Goal: Navigation & Orientation: Find specific page/section

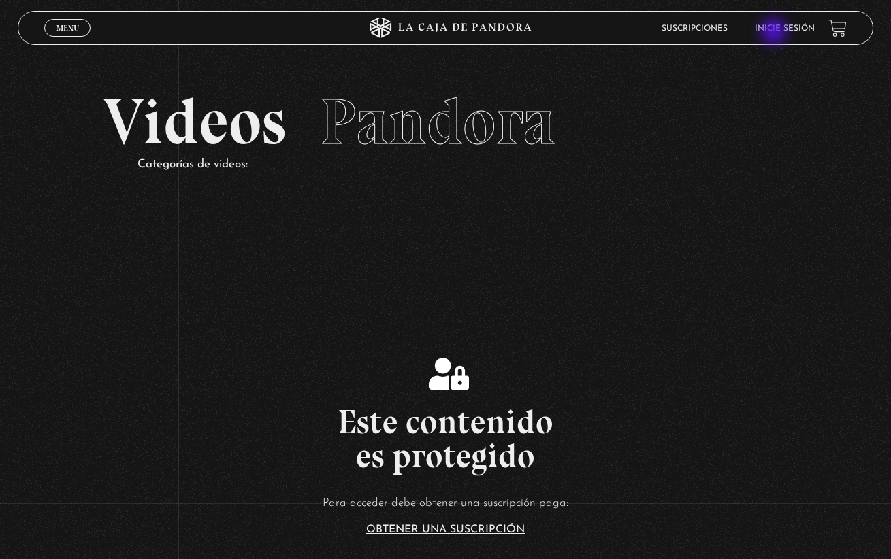
click at [775, 33] on li "Inicie sesión" at bounding box center [785, 28] width 60 height 21
click at [773, 23] on li "Inicie sesión" at bounding box center [785, 28] width 60 height 21
click at [774, 27] on link "Inicie sesión" at bounding box center [785, 29] width 60 height 8
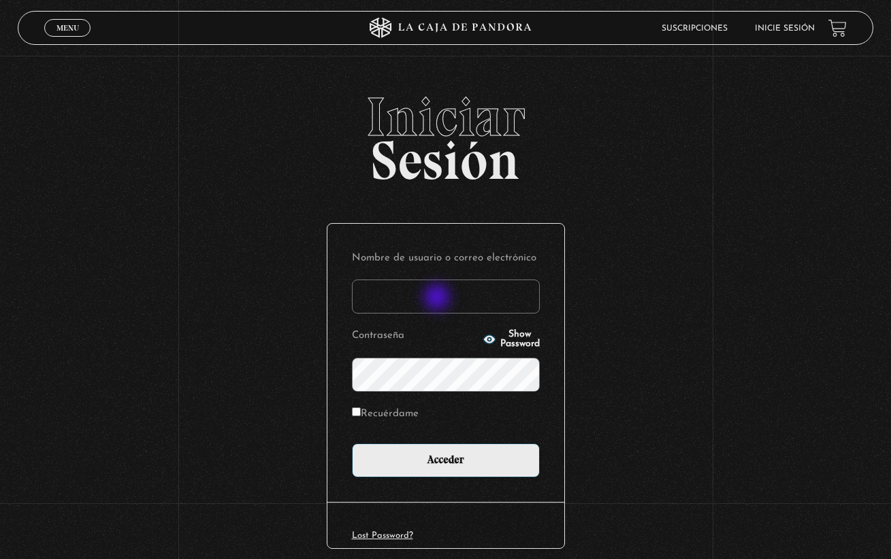
click at [438, 295] on input "Nombre de usuario o correo electrónico" at bounding box center [446, 297] width 188 height 34
type input "jenniferca1103@hotmail.com"
click at [483, 344] on icon "button" at bounding box center [490, 340] width 14 height 14
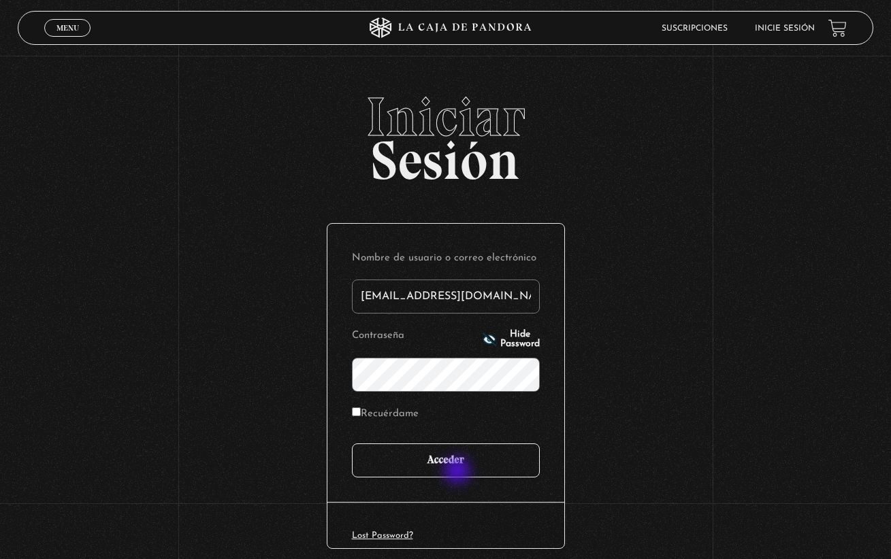
click at [459, 472] on input "Acceder" at bounding box center [446, 461] width 188 height 34
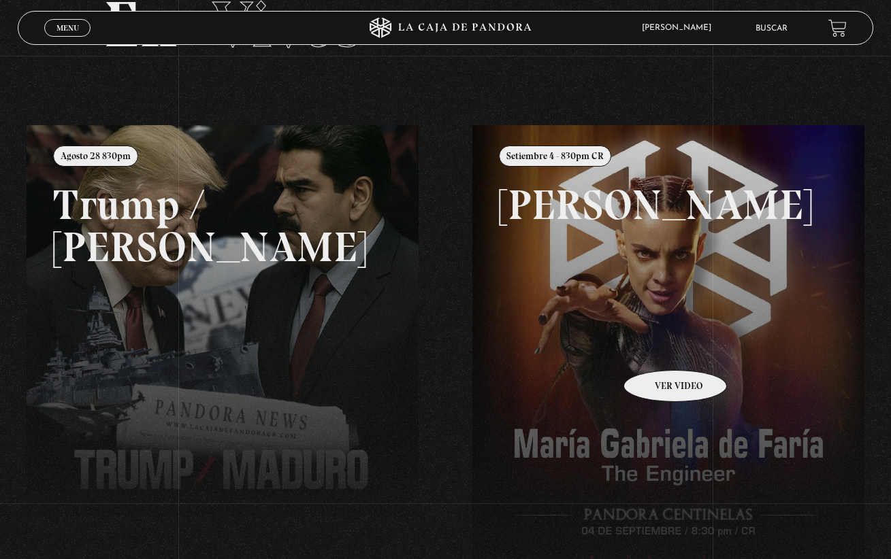
scroll to position [113, 0]
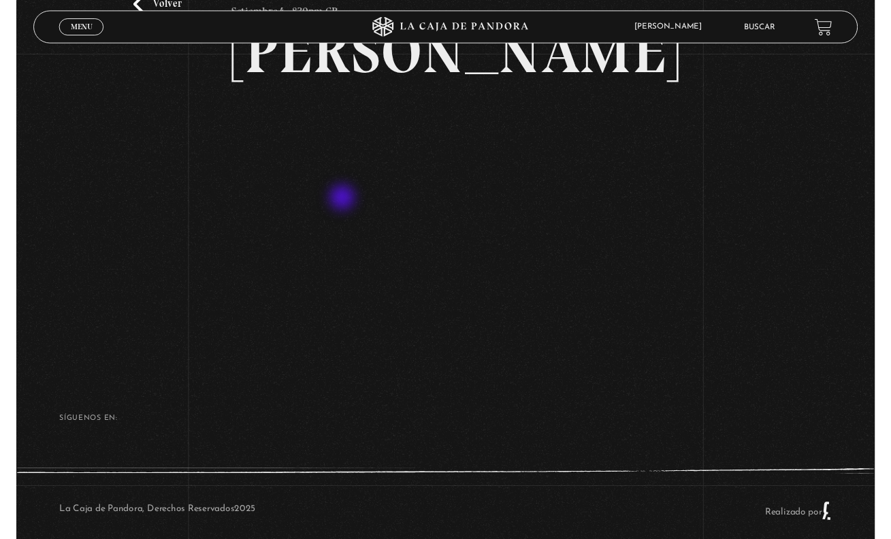
scroll to position [117, 0]
